Goal: Find specific fact: Find specific fact

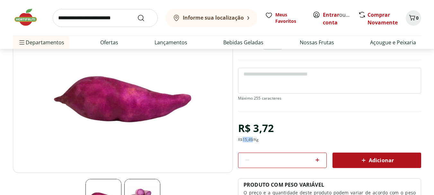
drag, startPoint x: 244, startPoint y: 140, endPoint x: 254, endPoint y: 141, distance: 10.0
click at [254, 141] on div "R$ 15,49 /Kg" at bounding box center [248, 139] width 21 height 5
copy div "15,49"
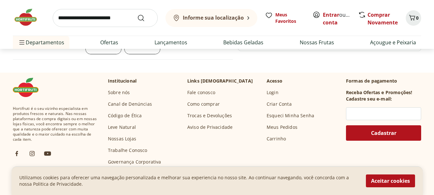
scroll to position [379, 0]
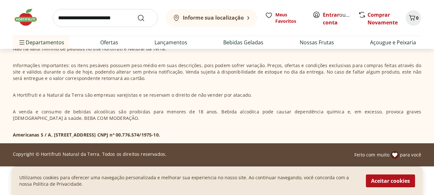
drag, startPoint x: 180, startPoint y: 134, endPoint x: 222, endPoint y: 134, distance: 41.8
click at [160, 134] on p "Americanas S / A, Rua Marques de Abrantes, 192, Bloco 1, Loja A. CNPJ nº 00.776…" at bounding box center [86, 135] width 147 height 6
copy p "00.776.574/1975-10"
drag, startPoint x: 41, startPoint y: 154, endPoint x: 96, endPoint y: 156, distance: 55.0
click at [96, 156] on p "Copyright © Hortifruti Natural da Terra. Todos os direitos reservados." at bounding box center [90, 154] width 154 height 6
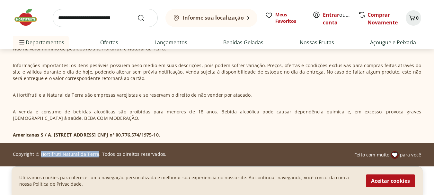
copy p "Hortifruti Natural da Terra"
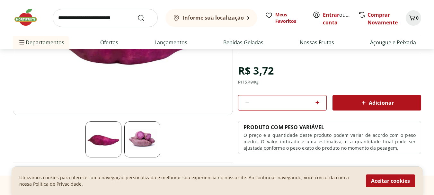
scroll to position [90, 0]
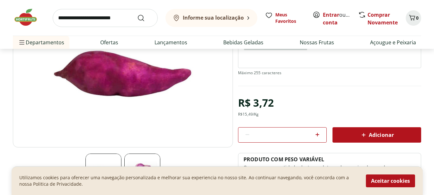
click at [404, 180] on button "Aceitar cookies" at bounding box center [390, 180] width 49 height 13
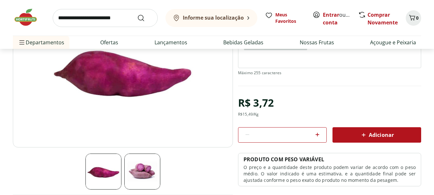
scroll to position [25, 0]
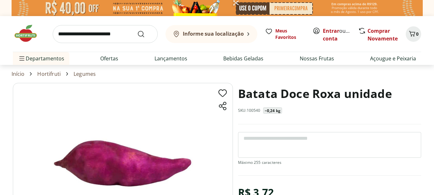
scroll to position [64, 0]
